Goal: Navigation & Orientation: Find specific page/section

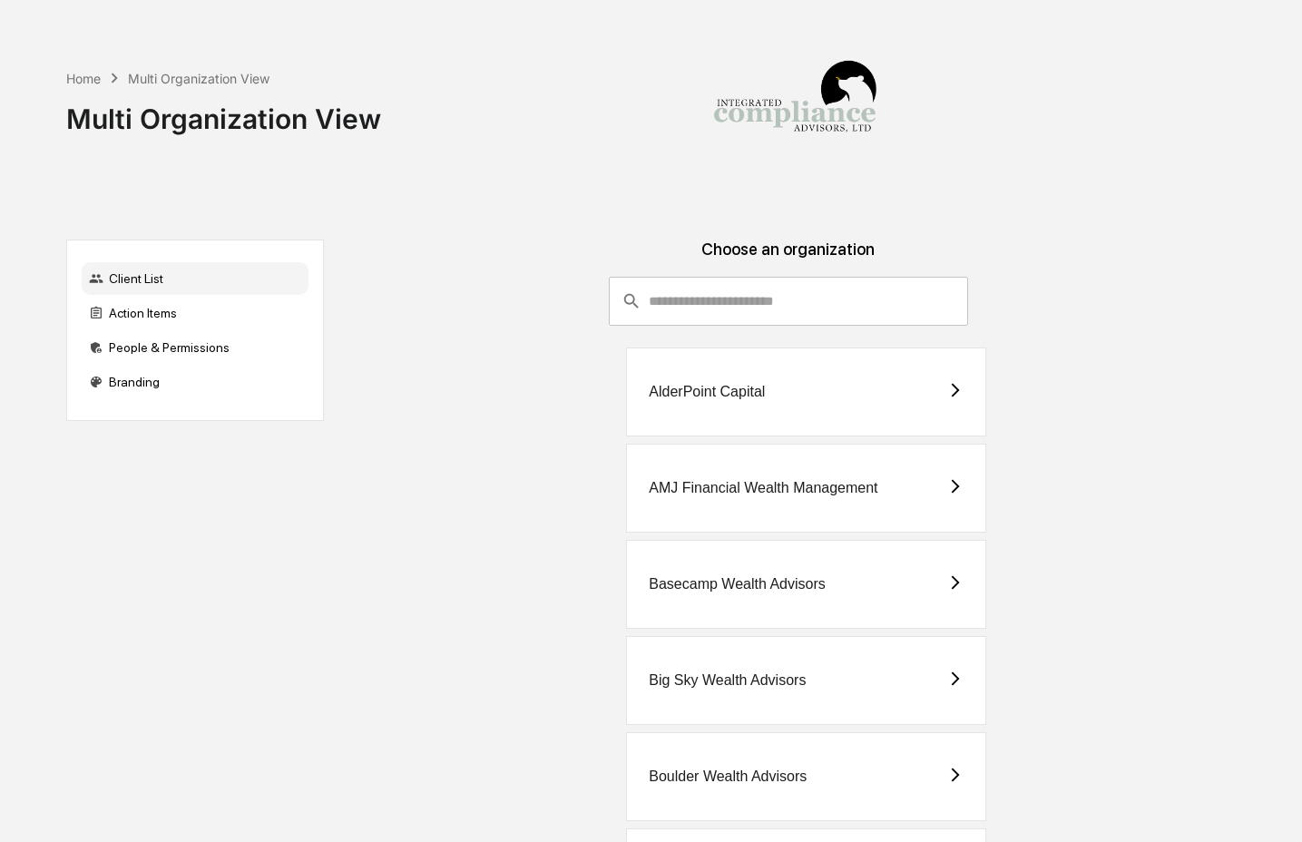
click at [772, 171] on img at bounding box center [794, 105] width 181 height 181
click at [768, 296] on input "consultant-dashboard__filter-organizations-search-bar" at bounding box center [808, 301] width 319 height 49
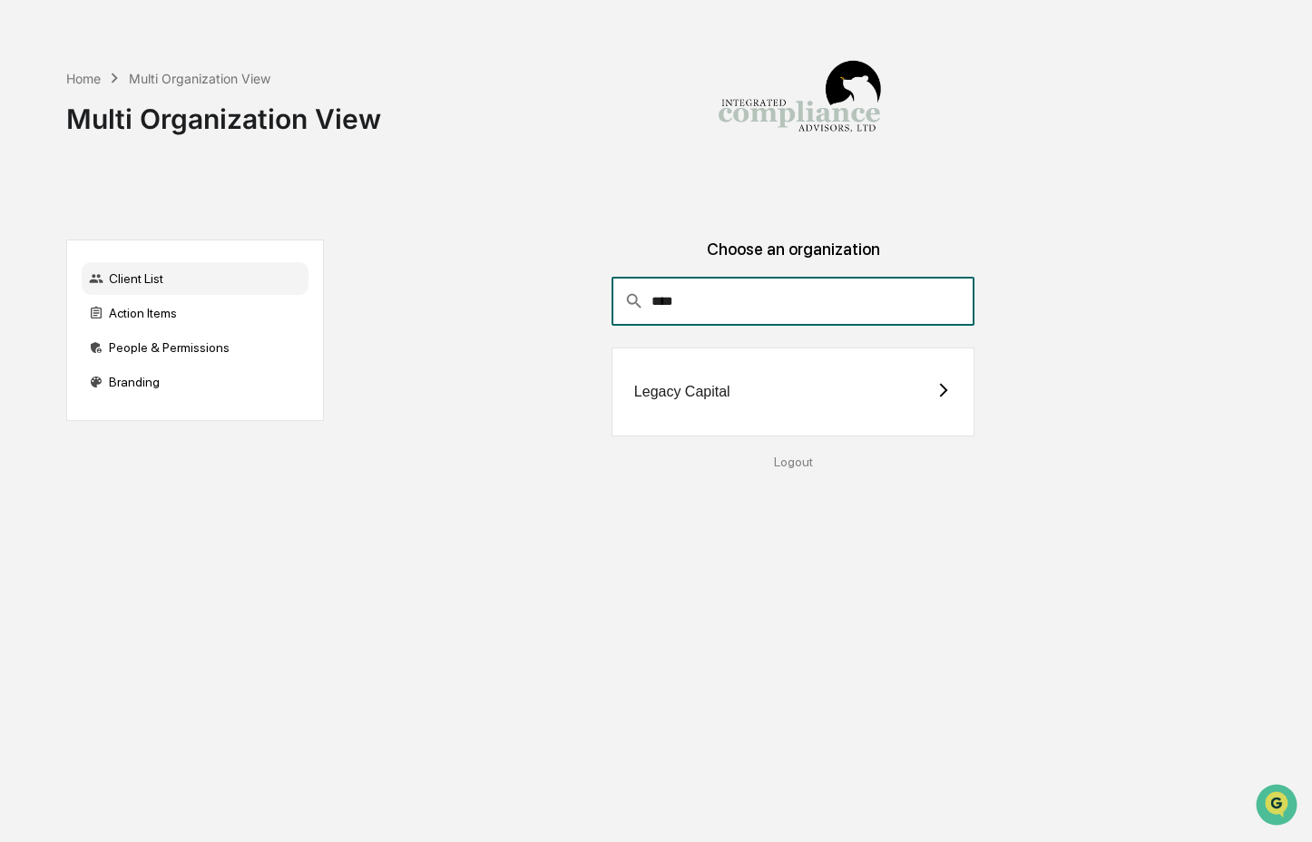
type input "****"
click at [644, 397] on div "Legacy Capital" at bounding box center [682, 392] width 96 height 16
